Goal: Transaction & Acquisition: Subscribe to service/newsletter

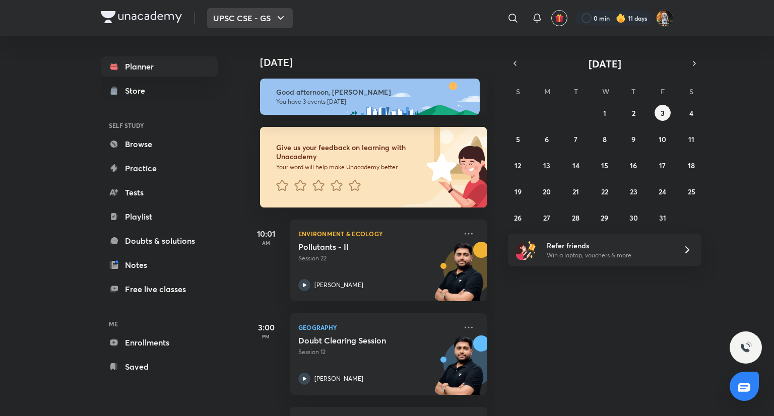
click at [272, 21] on button "UPSC CSE - GS" at bounding box center [250, 18] width 86 height 20
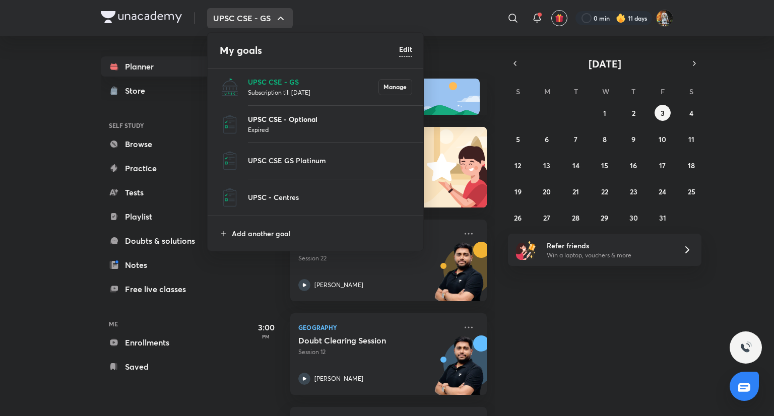
click at [276, 122] on p "UPSC CSE - Optional" at bounding box center [330, 119] width 164 height 11
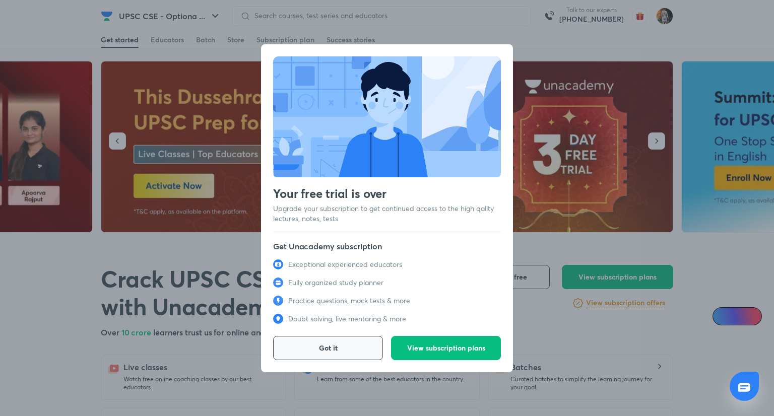
click at [343, 343] on button "Got it" at bounding box center [328, 348] width 110 height 24
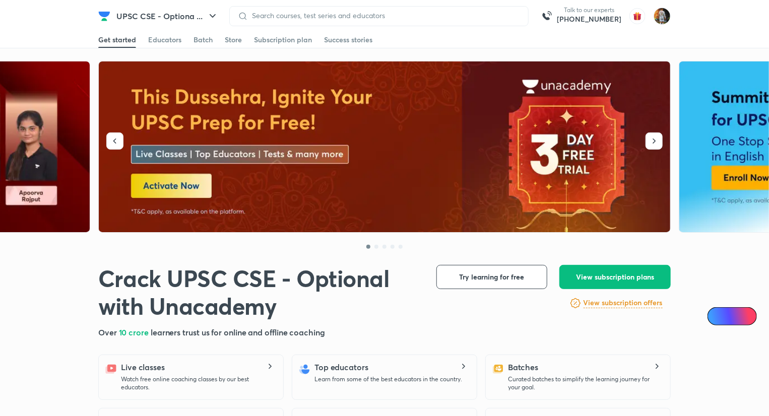
click at [167, 183] on img at bounding box center [385, 146] width 572 height 171
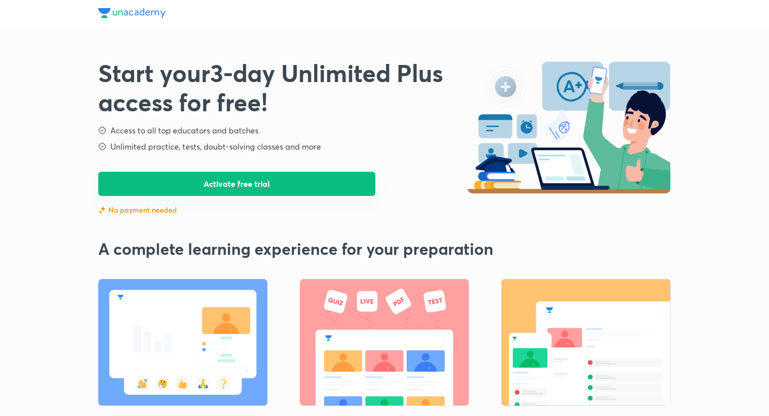
click at [202, 183] on button "Activate free trial" at bounding box center [236, 184] width 277 height 24
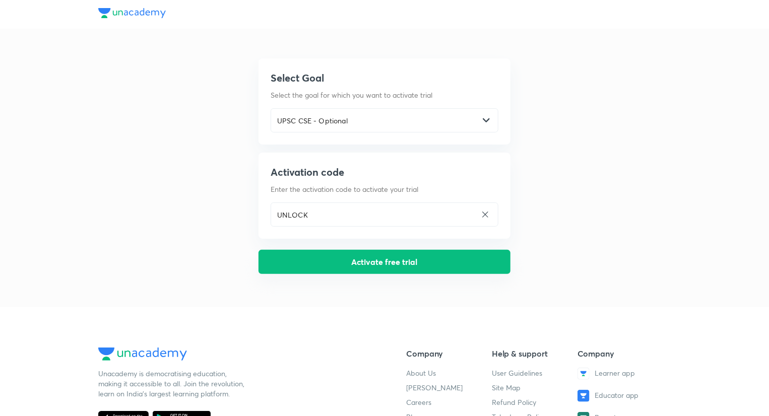
click at [350, 269] on button "Activate free trial" at bounding box center [385, 262] width 252 height 24
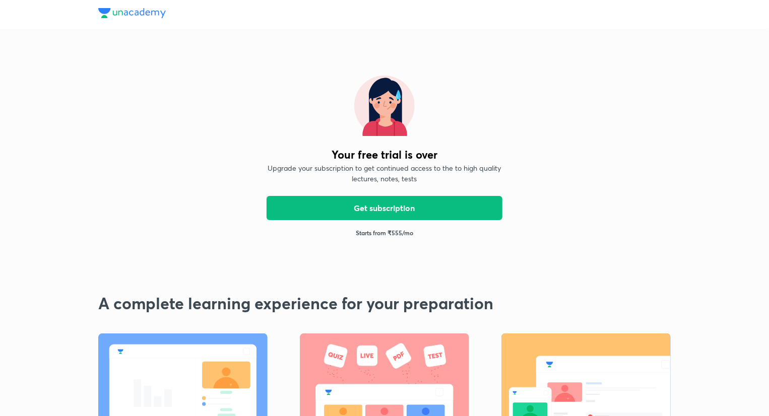
click at [126, 11] on img at bounding box center [132, 13] width 68 height 10
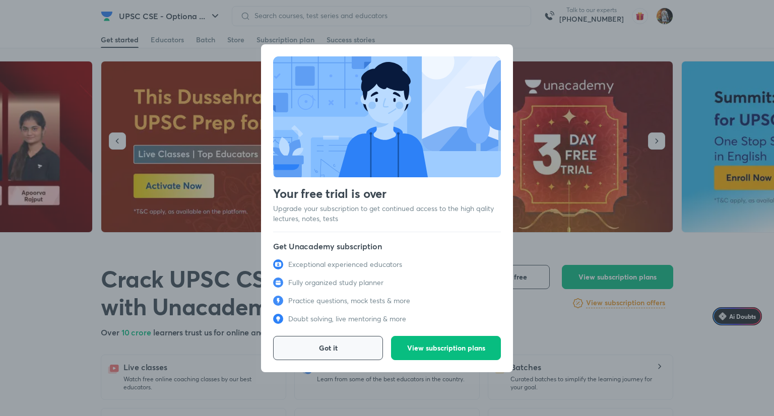
click at [338, 348] on button "Got it" at bounding box center [328, 348] width 110 height 24
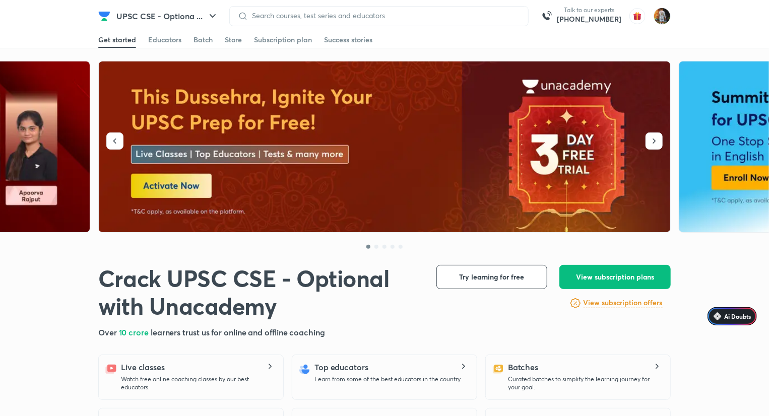
click at [153, 194] on img at bounding box center [385, 146] width 572 height 171
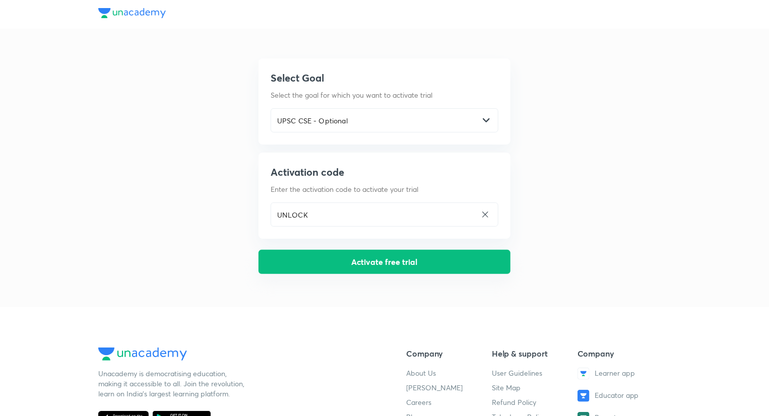
click at [383, 262] on button "Activate free trial" at bounding box center [385, 262] width 252 height 24
